Goal: Task Accomplishment & Management: Manage account settings

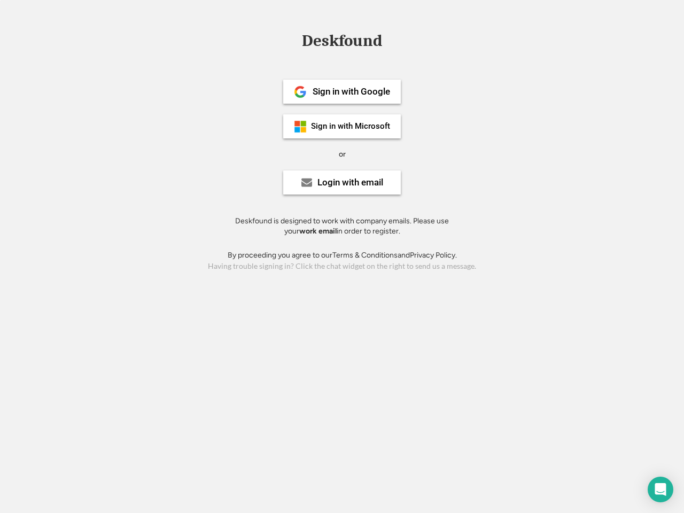
click at [342, 153] on div "or" at bounding box center [342, 154] width 7 height 11
click at [342, 43] on div "Deskfound" at bounding box center [342, 41] width 91 height 17
click at [292, 40] on div "Deskfound" at bounding box center [342, 43] width 684 height 20
click at [342, 43] on div "Deskfound" at bounding box center [342, 41] width 91 height 17
click at [342, 154] on div "or" at bounding box center [342, 154] width 7 height 11
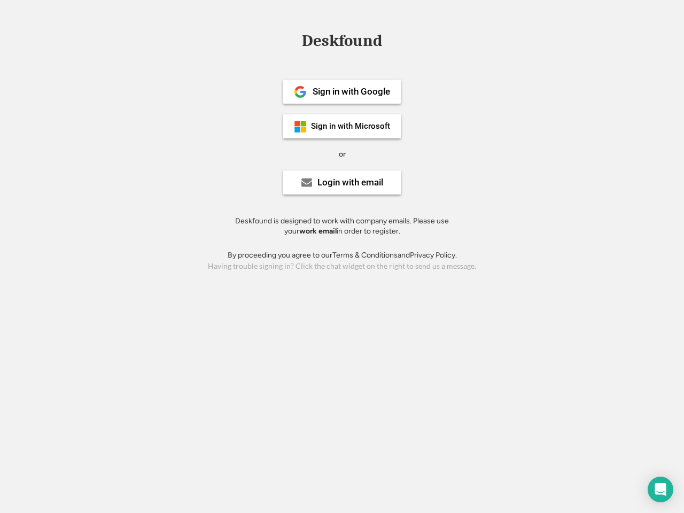
click at [342, 91] on div "Sign in with Google" at bounding box center [351, 91] width 77 height 9
click at [351, 91] on div "Sign in with Google" at bounding box center [351, 91] width 77 height 9
click at [300, 92] on img at bounding box center [300, 91] width 13 height 13
click at [342, 126] on div "Sign in with Microsoft" at bounding box center [350, 126] width 79 height 8
click at [351, 126] on div "Sign in with Microsoft" at bounding box center [350, 126] width 79 height 8
